Goal: Information Seeking & Learning: Learn about a topic

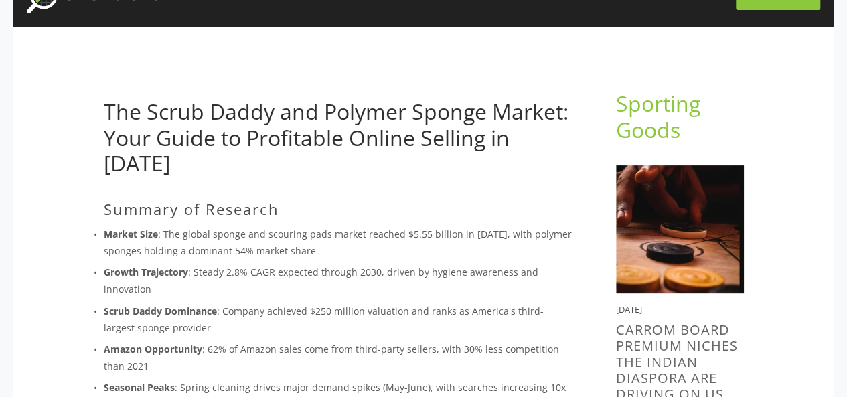
scroll to position [89, 0]
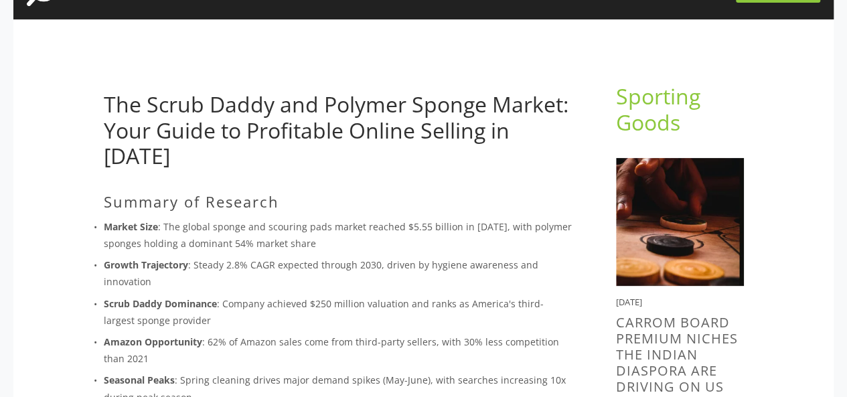
click at [312, 143] on link "The Scrub Daddy and Polymer Sponge Market: Your Guide to Profitable Online Sell…" at bounding box center [336, 130] width 465 height 80
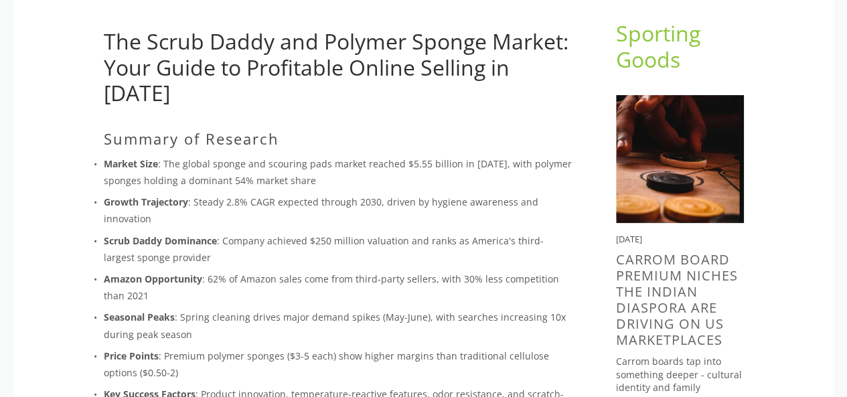
scroll to position [156, 0]
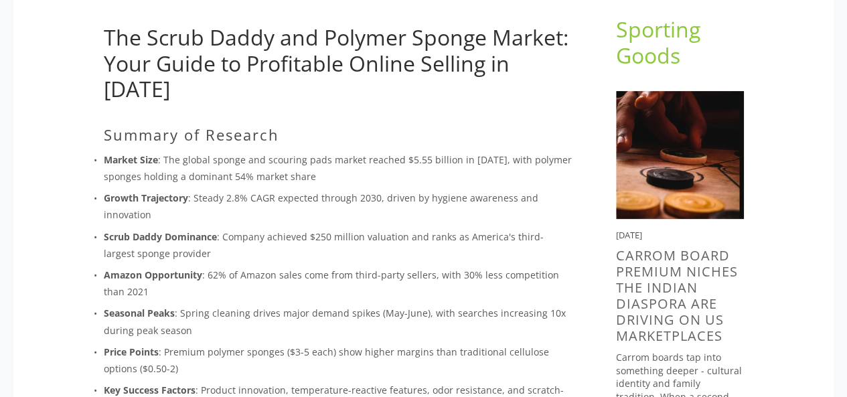
click at [193, 54] on link "The Scrub Daddy and Polymer Sponge Market: Your Guide to Profitable Online Sell…" at bounding box center [336, 63] width 465 height 80
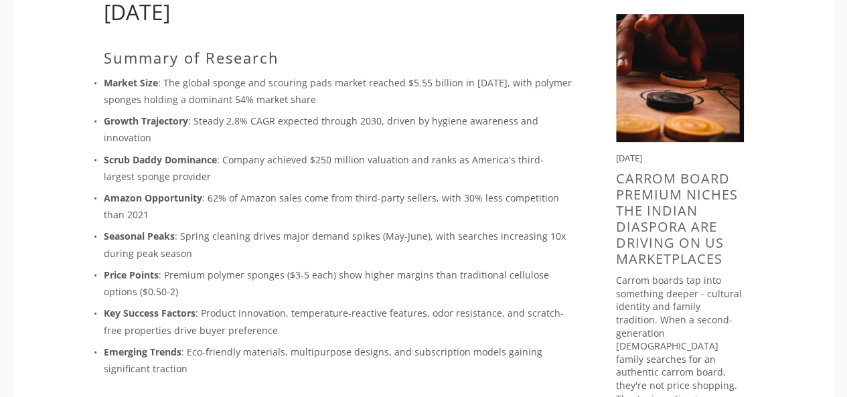
scroll to position [236, 0]
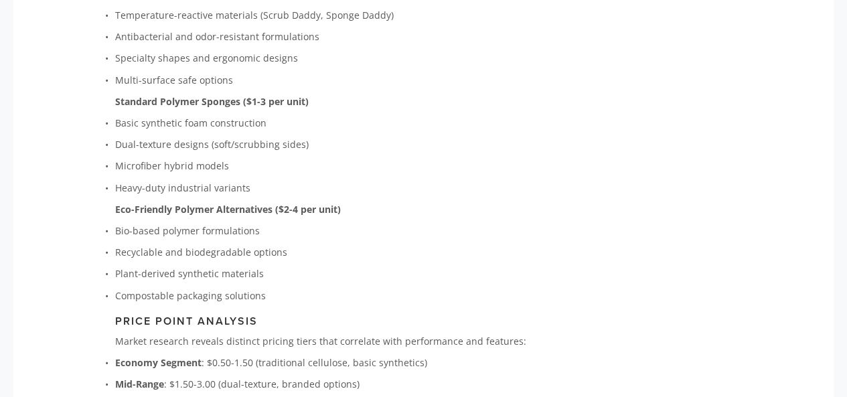
scroll to position [2416, 0]
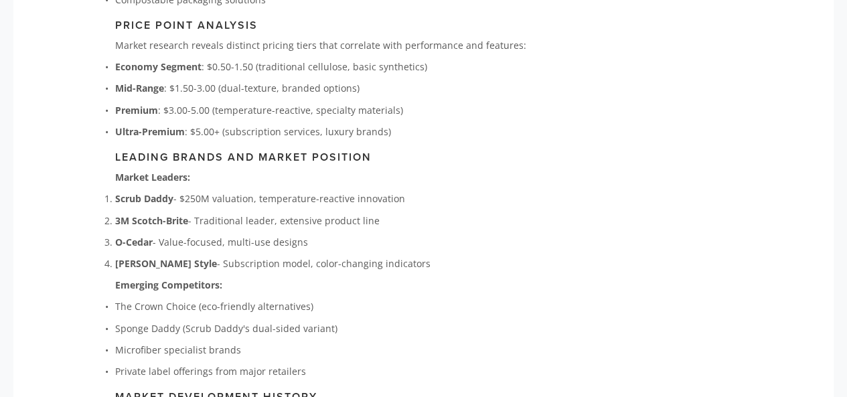
click at [374, 212] on p "3M Scotch-Brite - Traditional leader, extensive product line" at bounding box center [338, 220] width 447 height 17
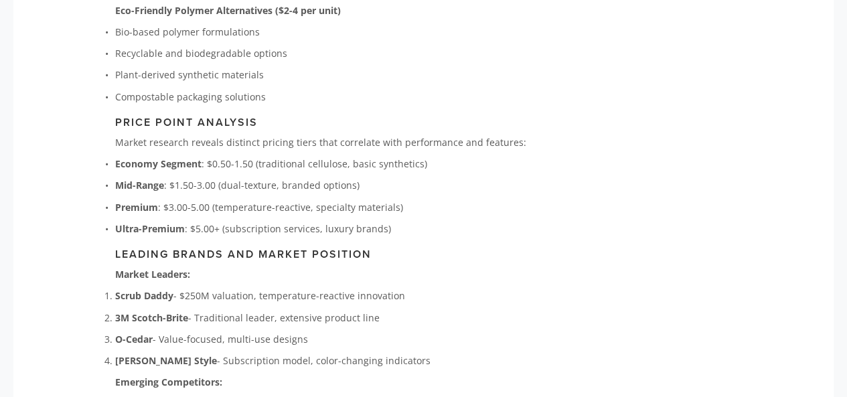
scroll to position [2350, 0]
